Goal: Task Accomplishment & Management: Complete application form

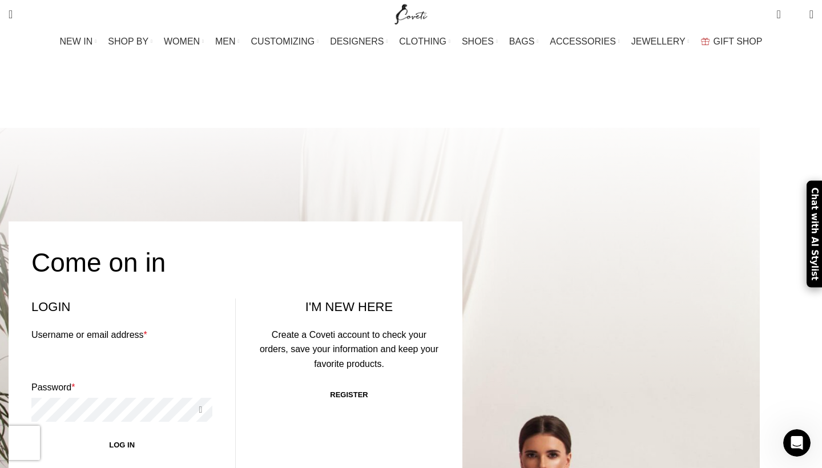
click at [379, 382] on link "Register" at bounding box center [349, 394] width 61 height 24
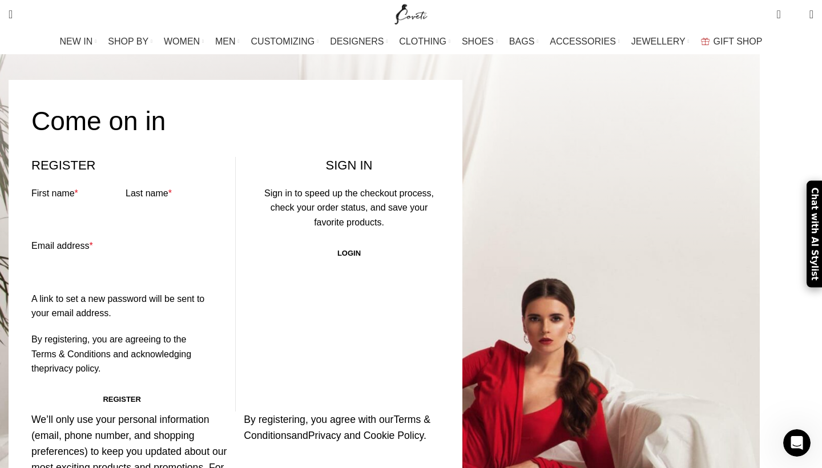
scroll to position [149, 0]
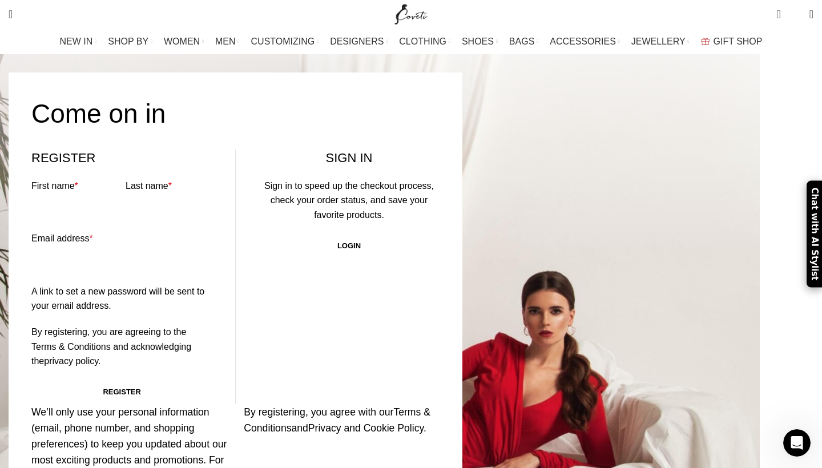
paste input "rasheed.weber@globaldevclub.com"
drag, startPoint x: 131, startPoint y: 211, endPoint x: 84, endPoint y: 211, distance: 46.2
click at [84, 211] on div "Register First name * Last name * Email address * Required rasheed.weber@global…" at bounding box center [122, 277] width 227 height 255
type input "rasheed.weber@globaldevclub.com"
paste input "rasheed"
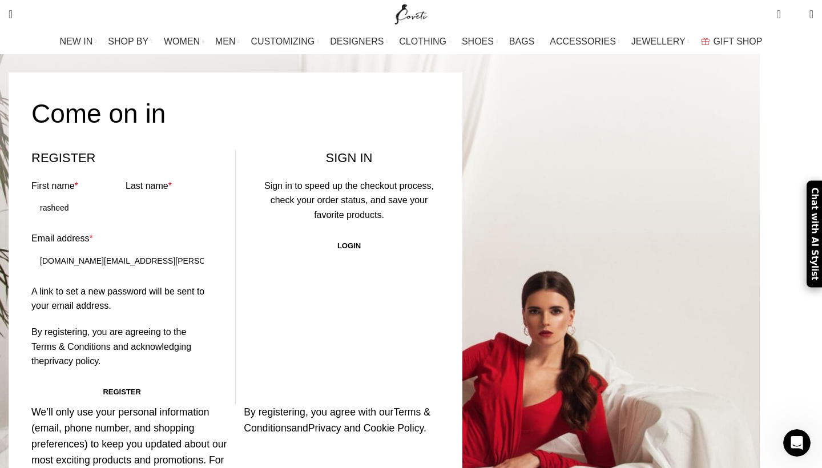
type input "rasheed"
type input "weber"
click at [196, 380] on button "Register" at bounding box center [121, 392] width 181 height 24
